Goal: Entertainment & Leisure: Consume media (video, audio)

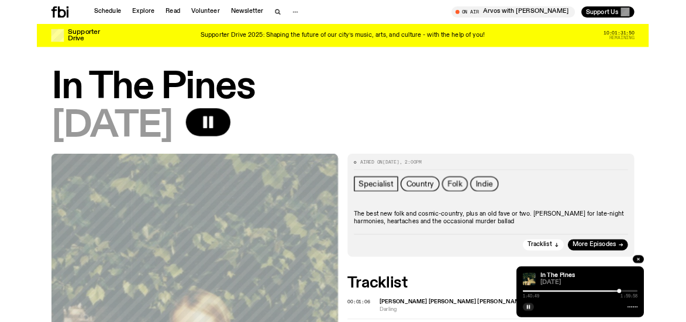
scroll to position [226, 0]
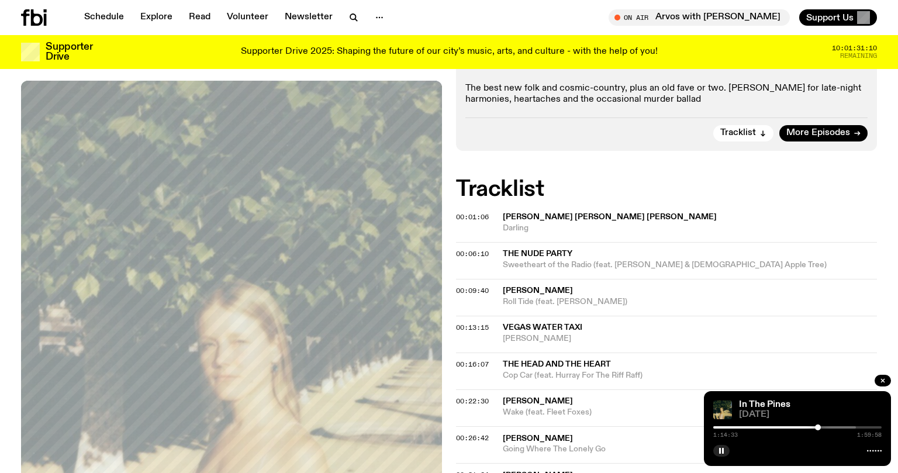
drag, startPoint x: 856, startPoint y: 427, endPoint x: 818, endPoint y: 429, distance: 38.1
click at [818, 429] on div at bounding box center [818, 428] width 6 height 6
click at [724, 450] on rect "button" at bounding box center [723, 451] width 2 height 6
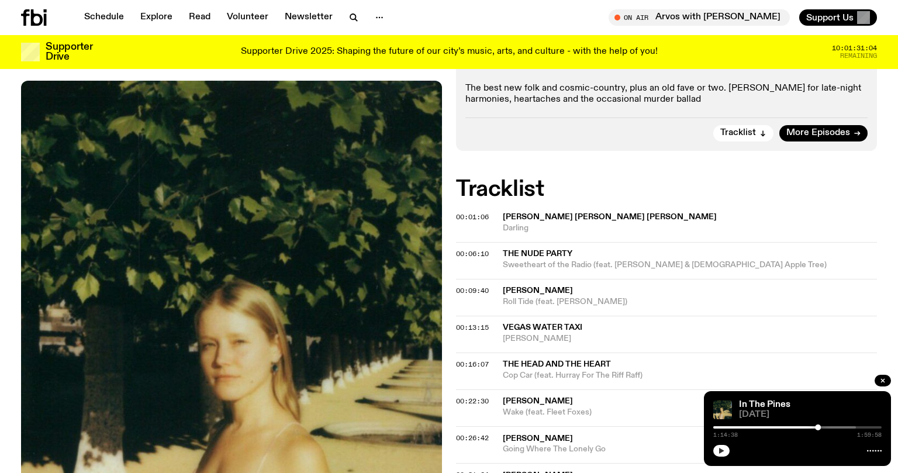
click at [724, 451] on icon "button" at bounding box center [721, 451] width 5 height 6
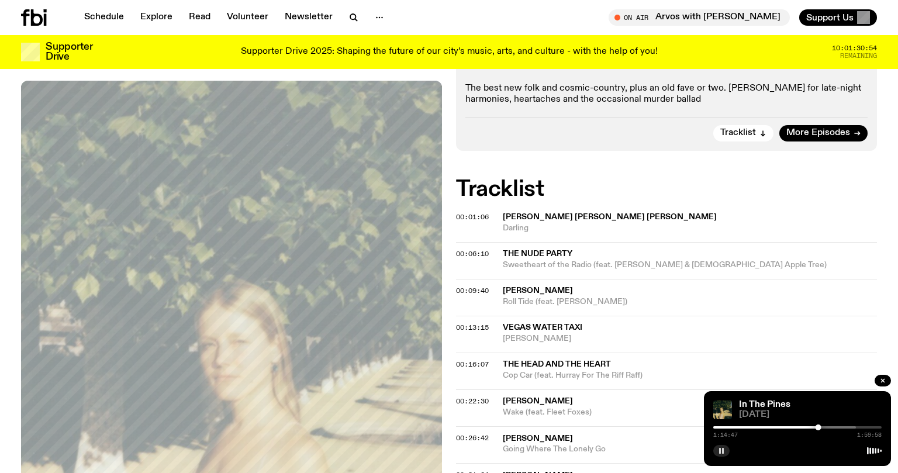
drag, startPoint x: 821, startPoint y: 429, endPoint x: 811, endPoint y: 429, distance: 9.9
click at [811, 429] on div "1:14:47 1:59:58" at bounding box center [798, 431] width 168 height 14
drag, startPoint x: 812, startPoint y: 428, endPoint x: 743, endPoint y: 432, distance: 69.1
click at [743, 432] on div "0:20:49 1:59:58" at bounding box center [798, 431] width 168 height 14
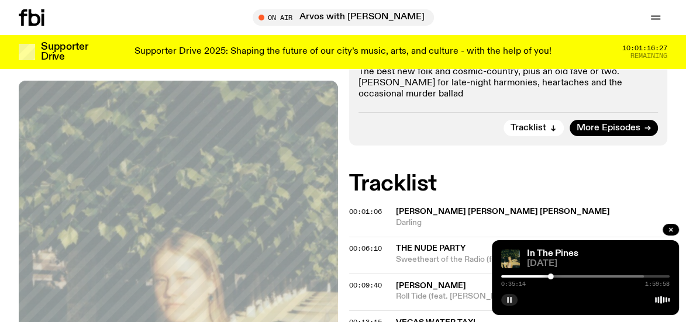
click at [558, 275] on div "0:35:14 1:59:58" at bounding box center [585, 280] width 168 height 14
click at [557, 276] on div at bounding box center [560, 277] width 168 height 2
click at [567, 276] on div "0:40:07 1:59:58" at bounding box center [585, 280] width 168 height 14
click at [567, 277] on div at bounding box center [560, 277] width 168 height 2
click at [580, 276] on div at bounding box center [560, 277] width 168 height 2
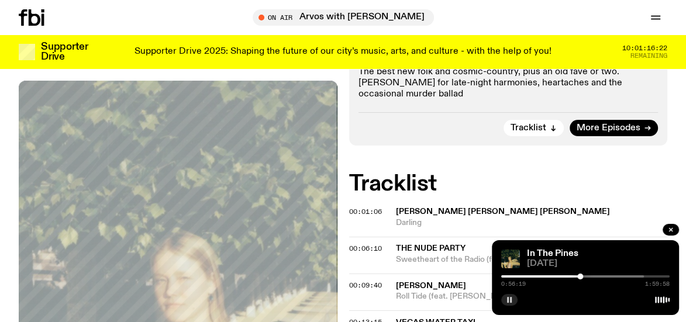
click at [595, 276] on div at bounding box center [560, 277] width 168 height 2
click at [612, 276] on div at bounding box center [560, 277] width 168 height 2
click at [511, 297] on button "button" at bounding box center [509, 300] width 16 height 12
